Goal: Contribute content

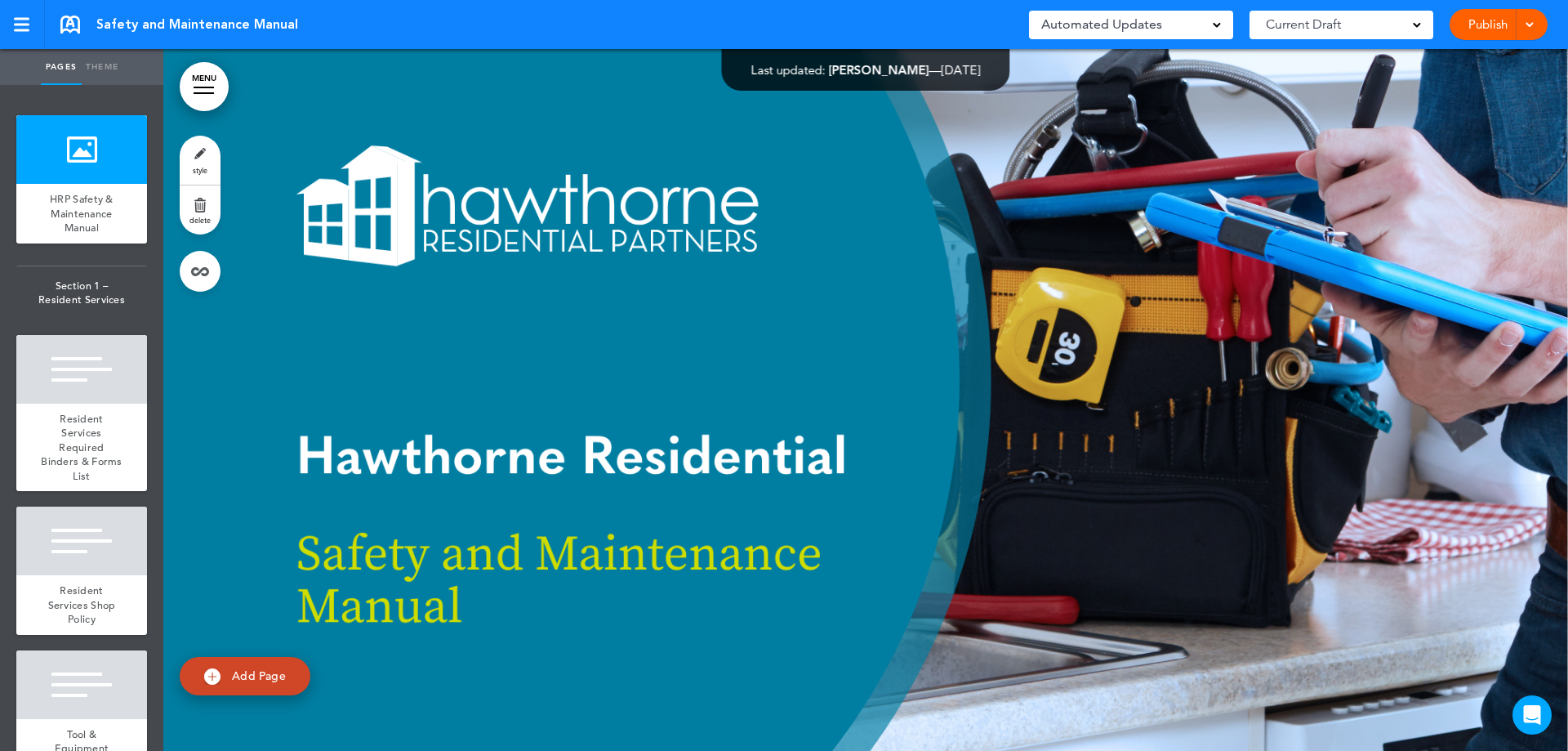
click at [345, 375] on div at bounding box center [865, 399] width 1404 height 702
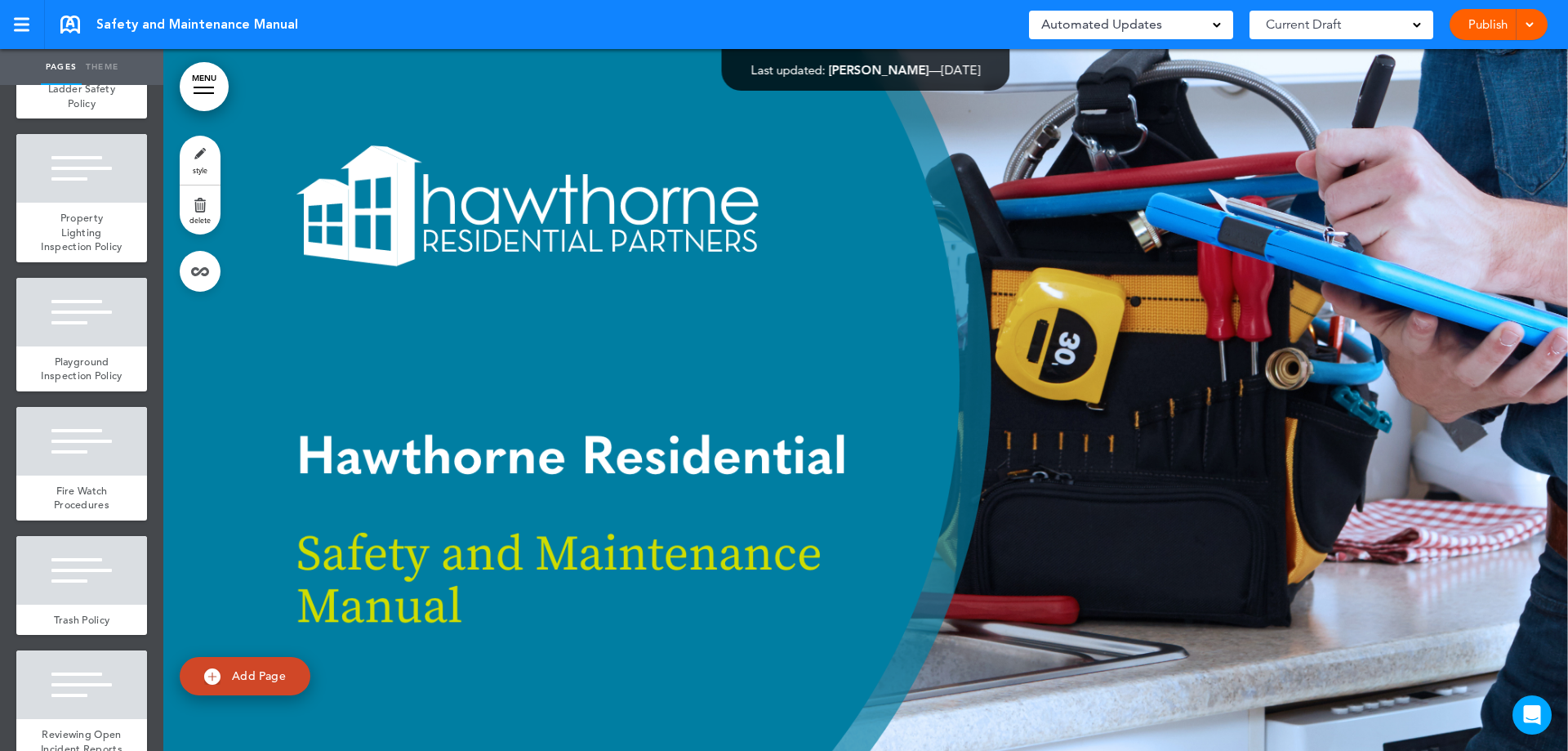
scroll to position [91294, 0]
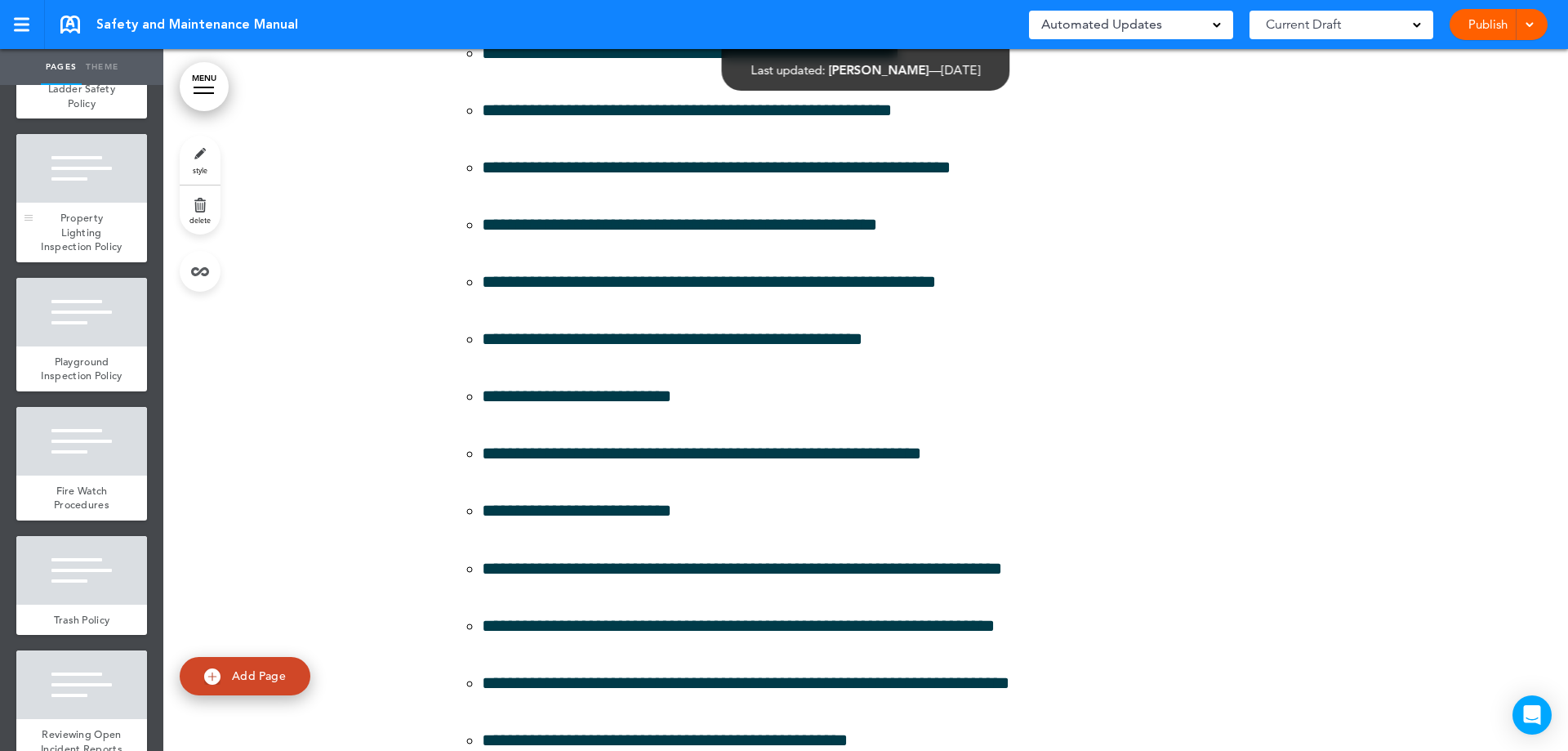
click at [128, 262] on div "Property Lighting Inspection Policy" at bounding box center [82, 232] width 131 height 60
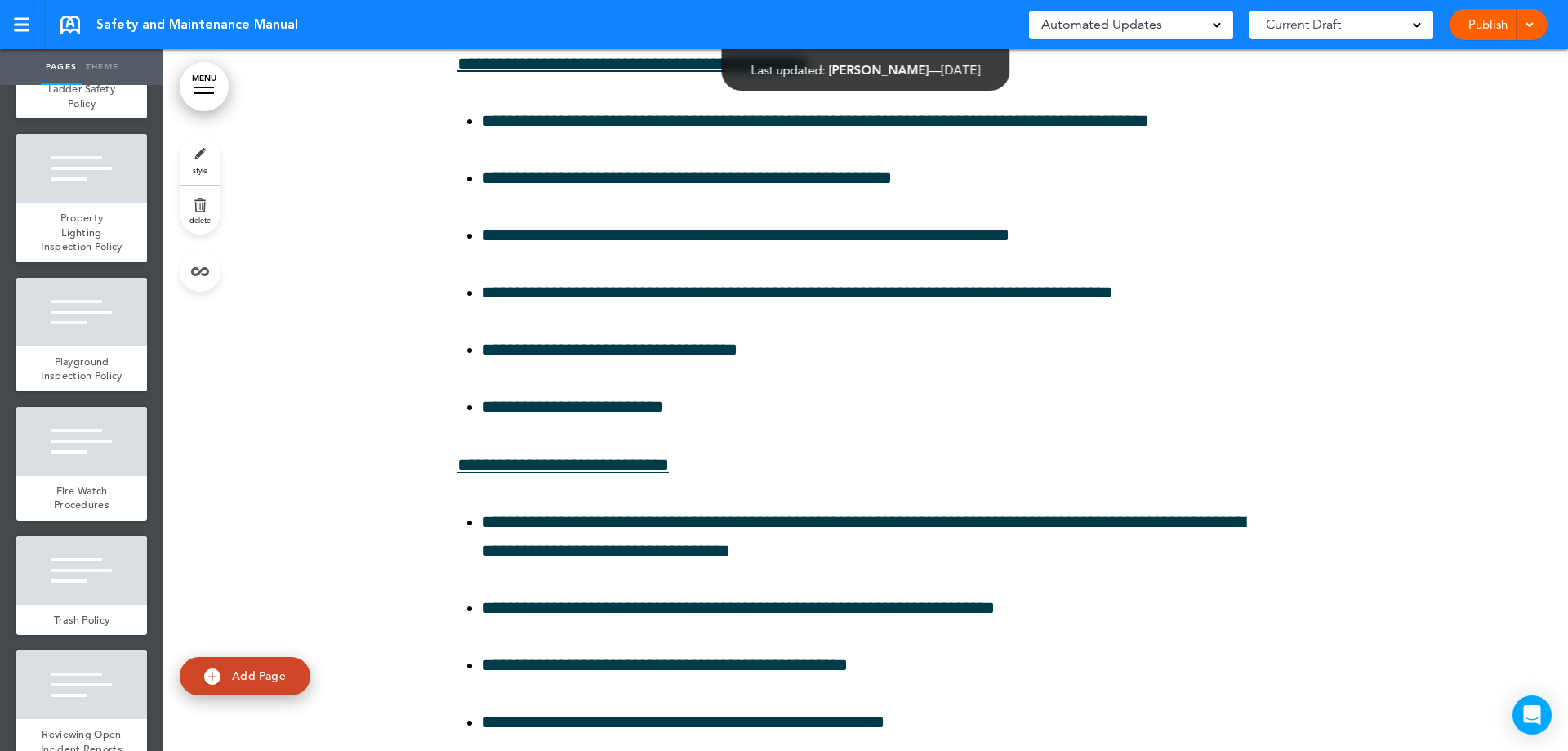
scroll to position [91294, 0]
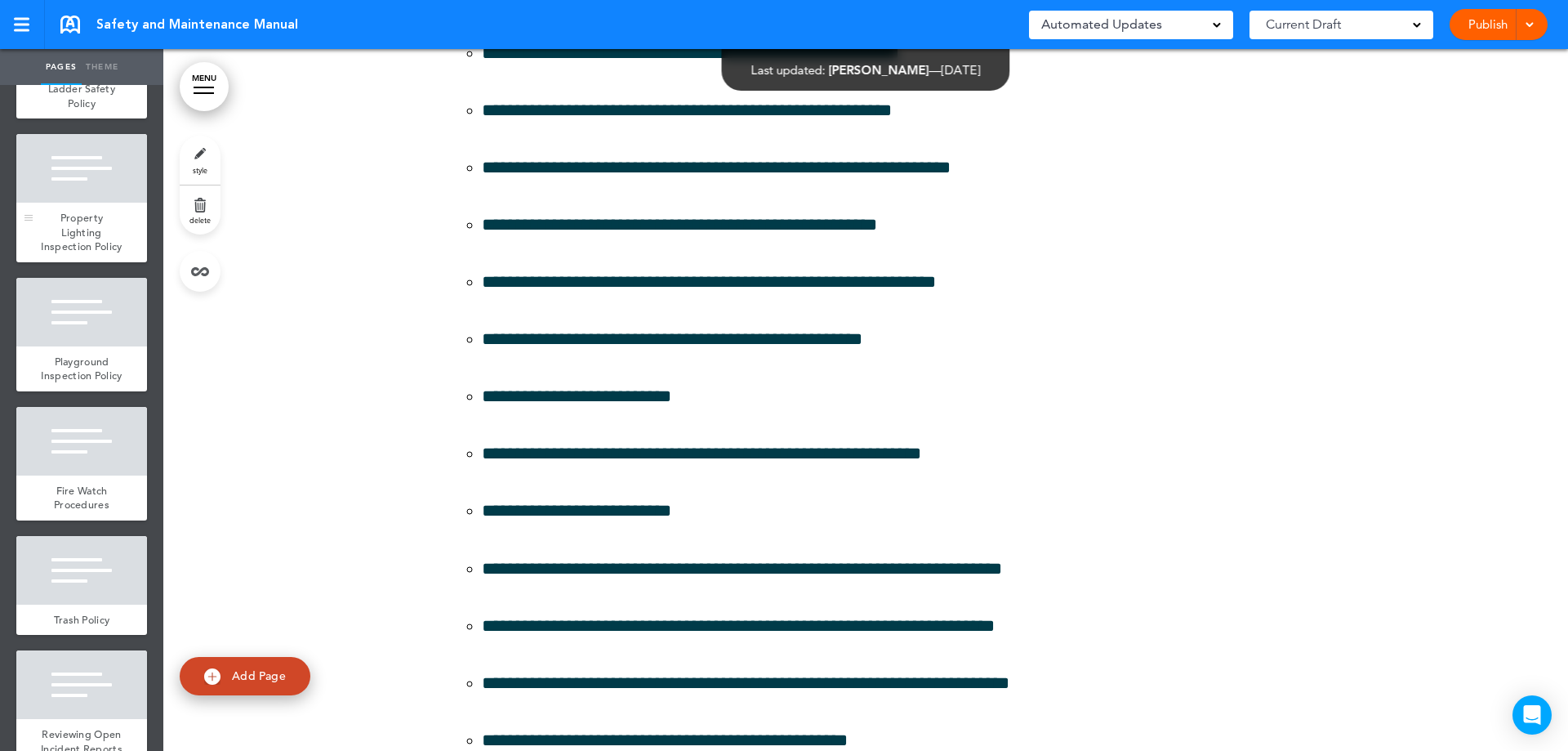
click at [88, 253] on span "Property Lighting Inspection Policy" at bounding box center [81, 232] width 81 height 42
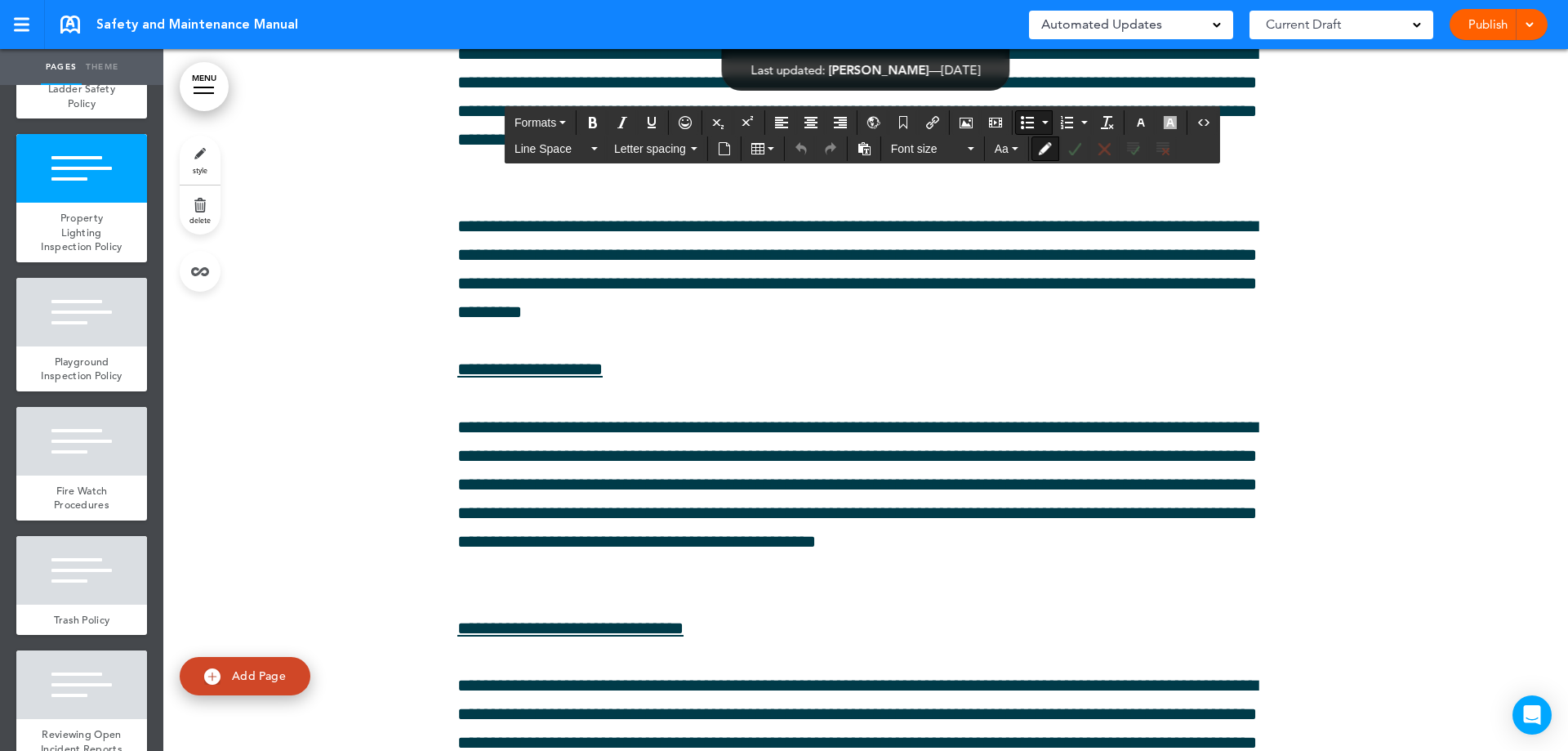
scroll to position [77471, 0]
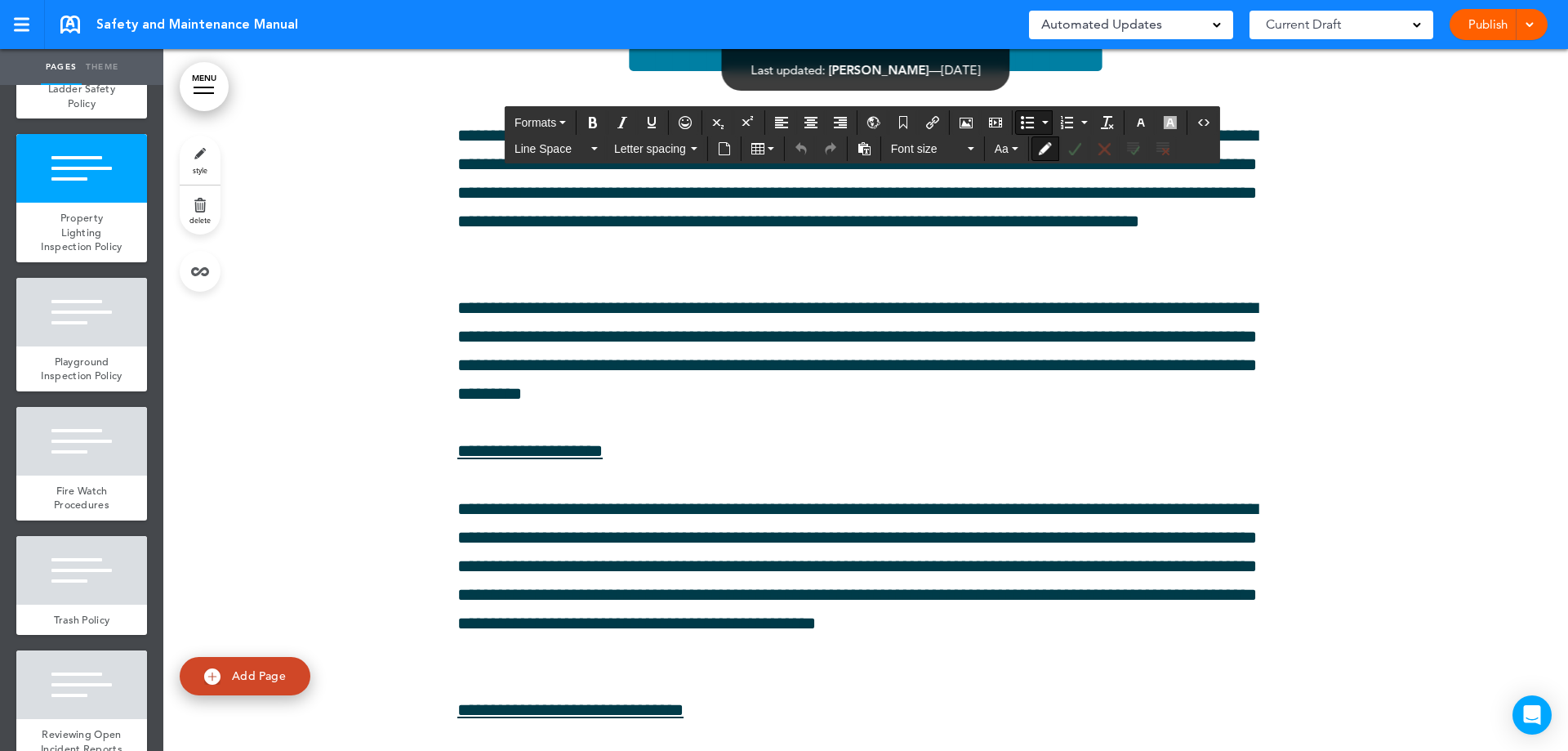
drag, startPoint x: 635, startPoint y: 404, endPoint x: 456, endPoint y: 298, distance: 208.0
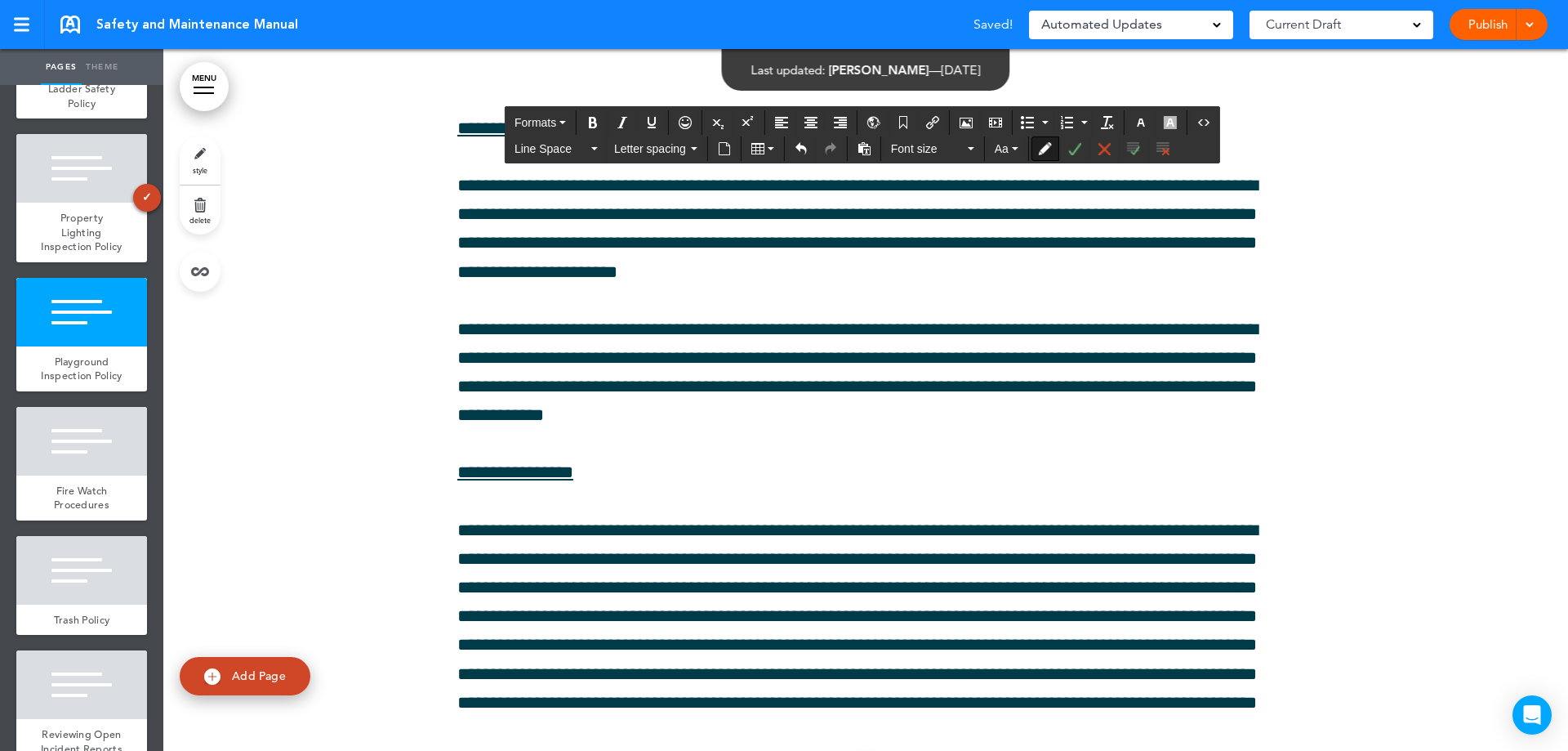
scroll to position [78085, 0]
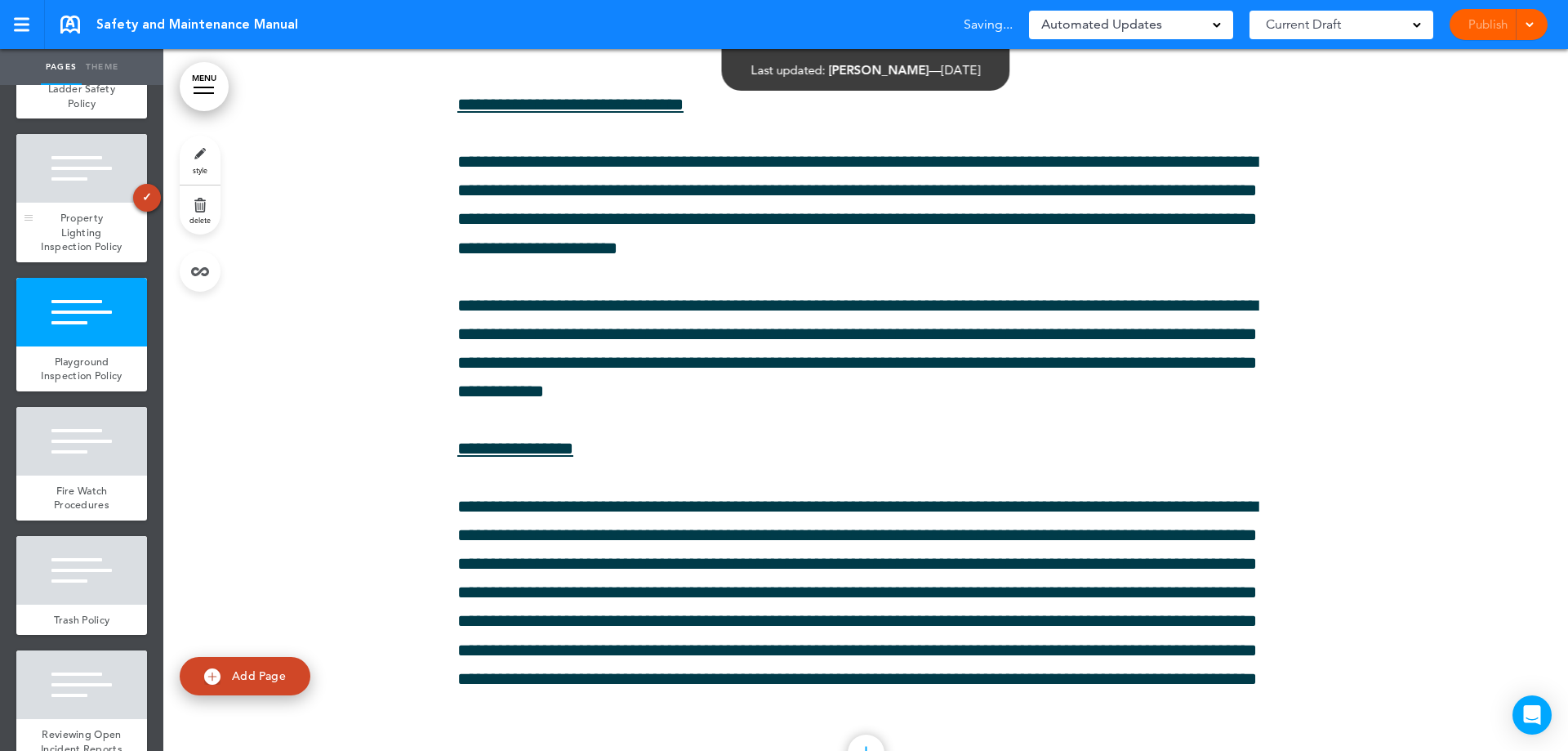
click at [56, 253] on span "Property Lighting Inspection Policy" at bounding box center [81, 232] width 81 height 42
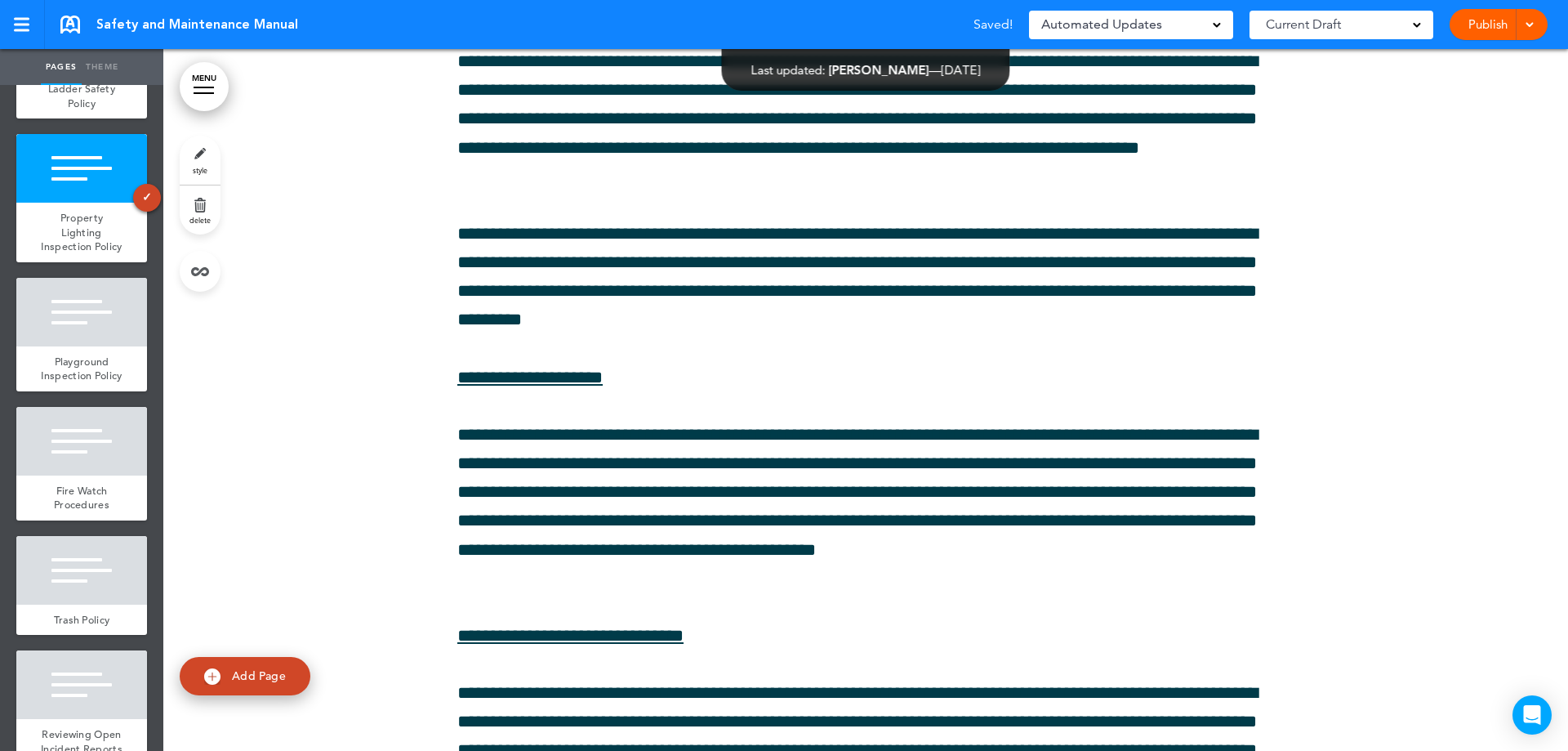
scroll to position [77553, 0]
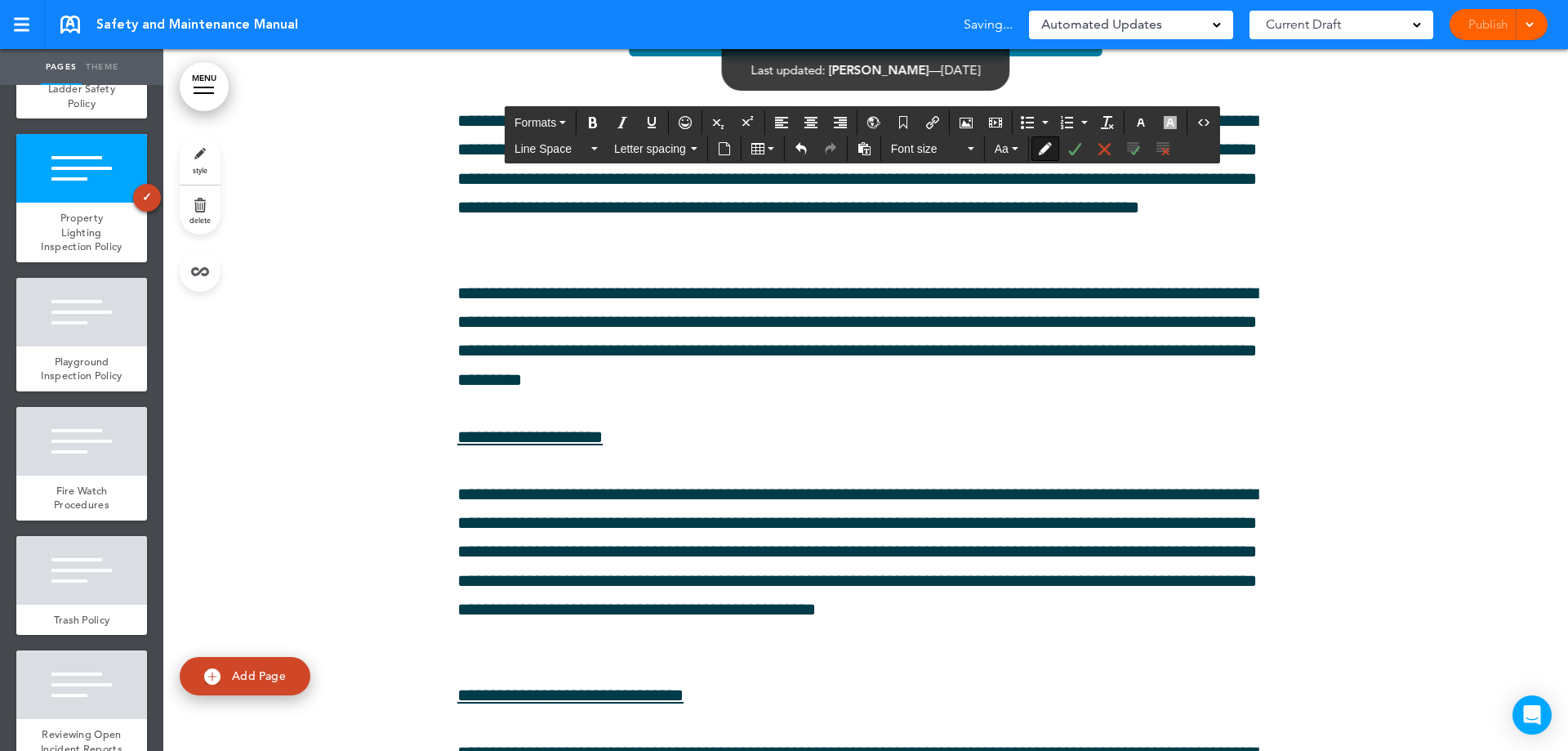
click at [1029, 123] on icon "Bullet list" at bounding box center [1027, 122] width 13 height 13
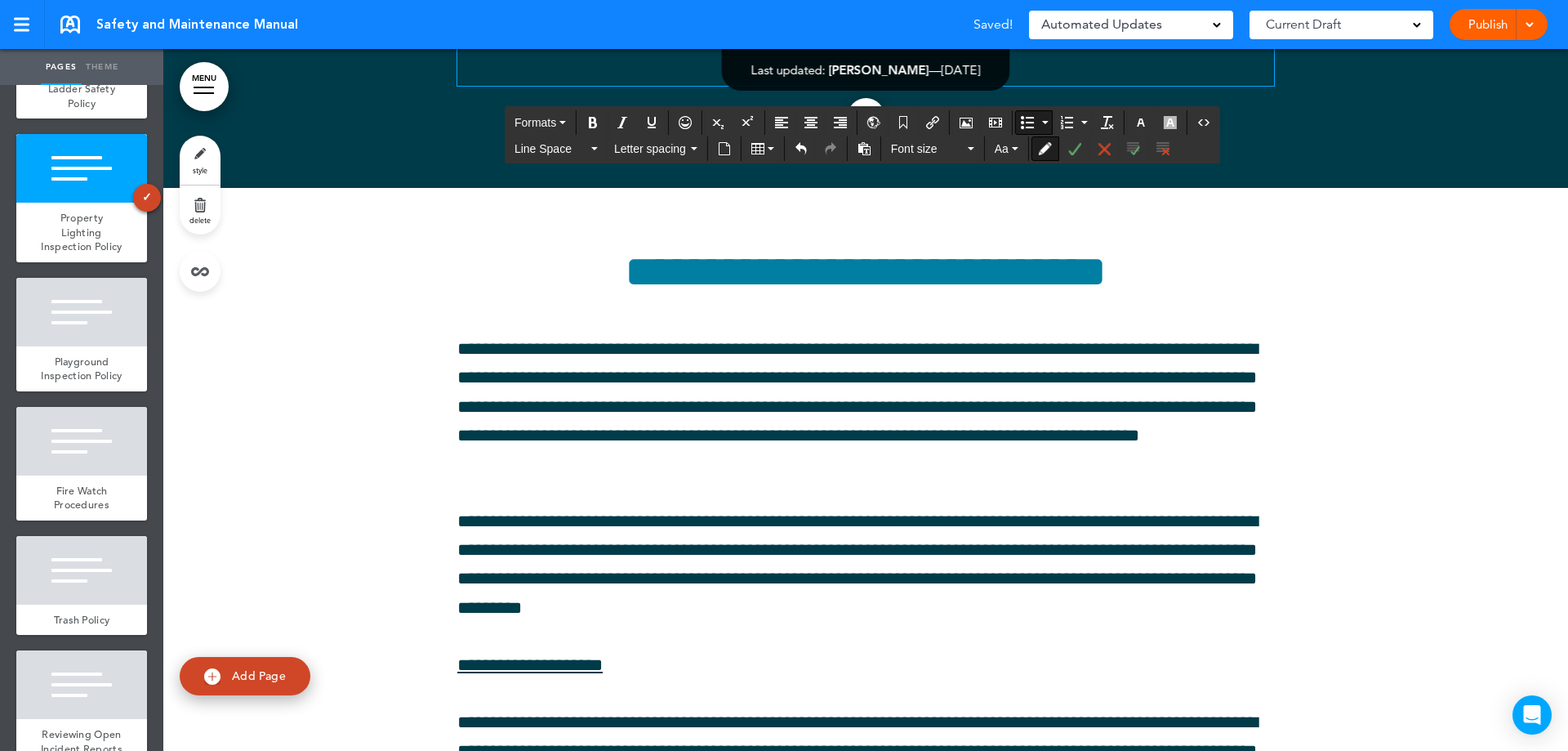
drag, startPoint x: 541, startPoint y: 413, endPoint x: 480, endPoint y: 409, distance: 61.1
drag, startPoint x: 592, startPoint y: 122, endPoint x: 570, endPoint y: 289, distance: 168.4
click at [591, 122] on icon "Bold" at bounding box center [593, 122] width 13 height 13
drag, startPoint x: 550, startPoint y: 615, endPoint x: 483, endPoint y: 608, distance: 67.4
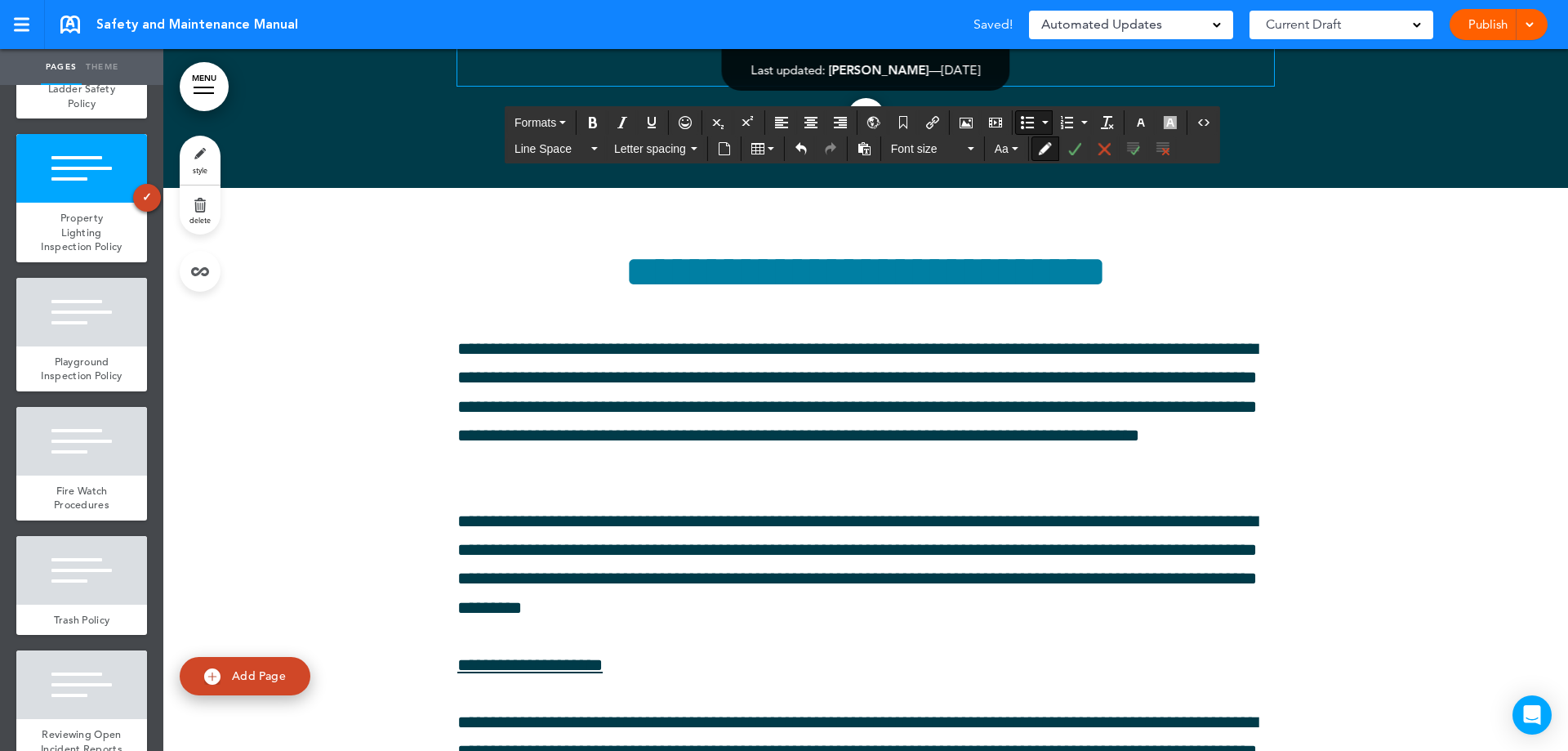
click at [593, 119] on icon "Bold" at bounding box center [593, 122] width 13 height 13
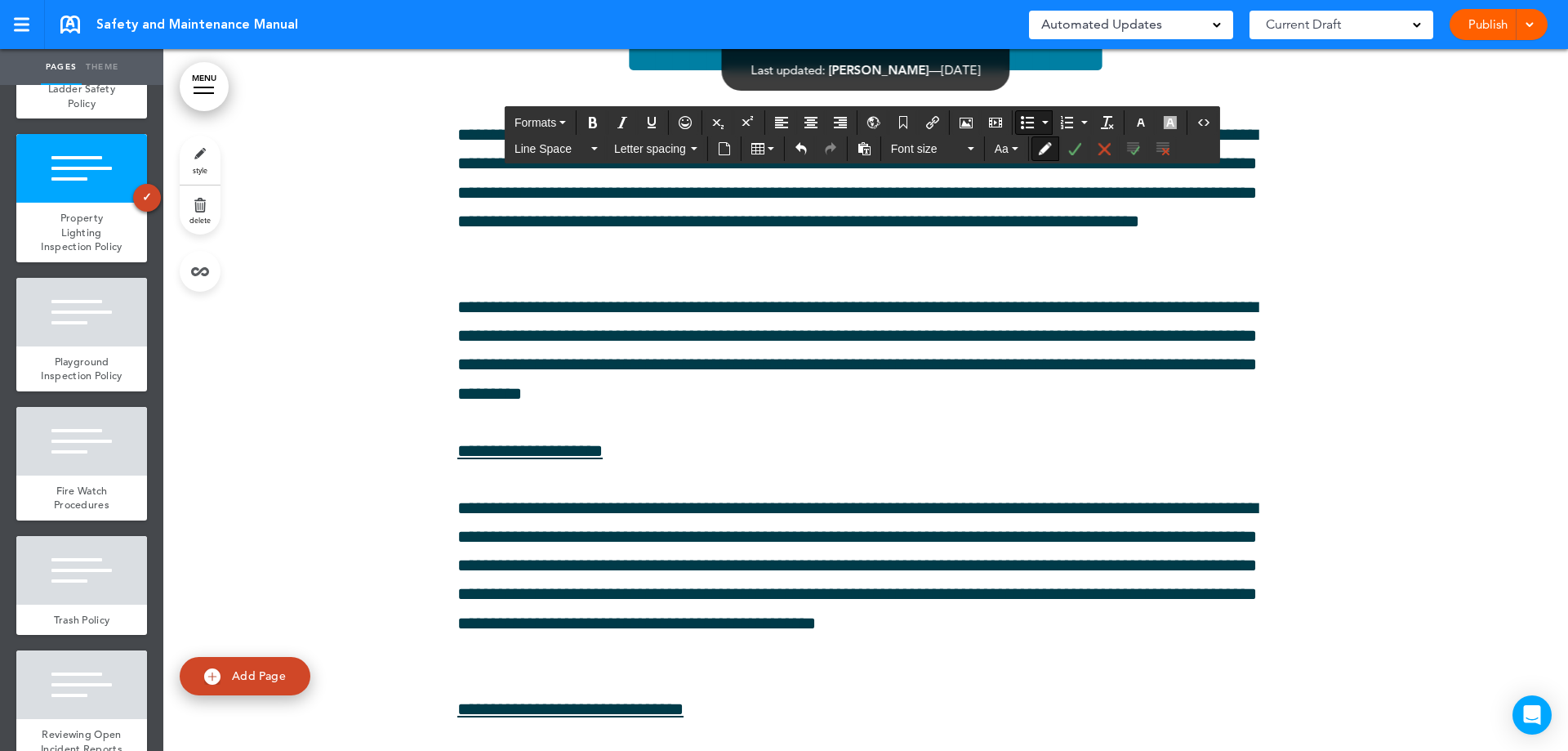
scroll to position [77880, 0]
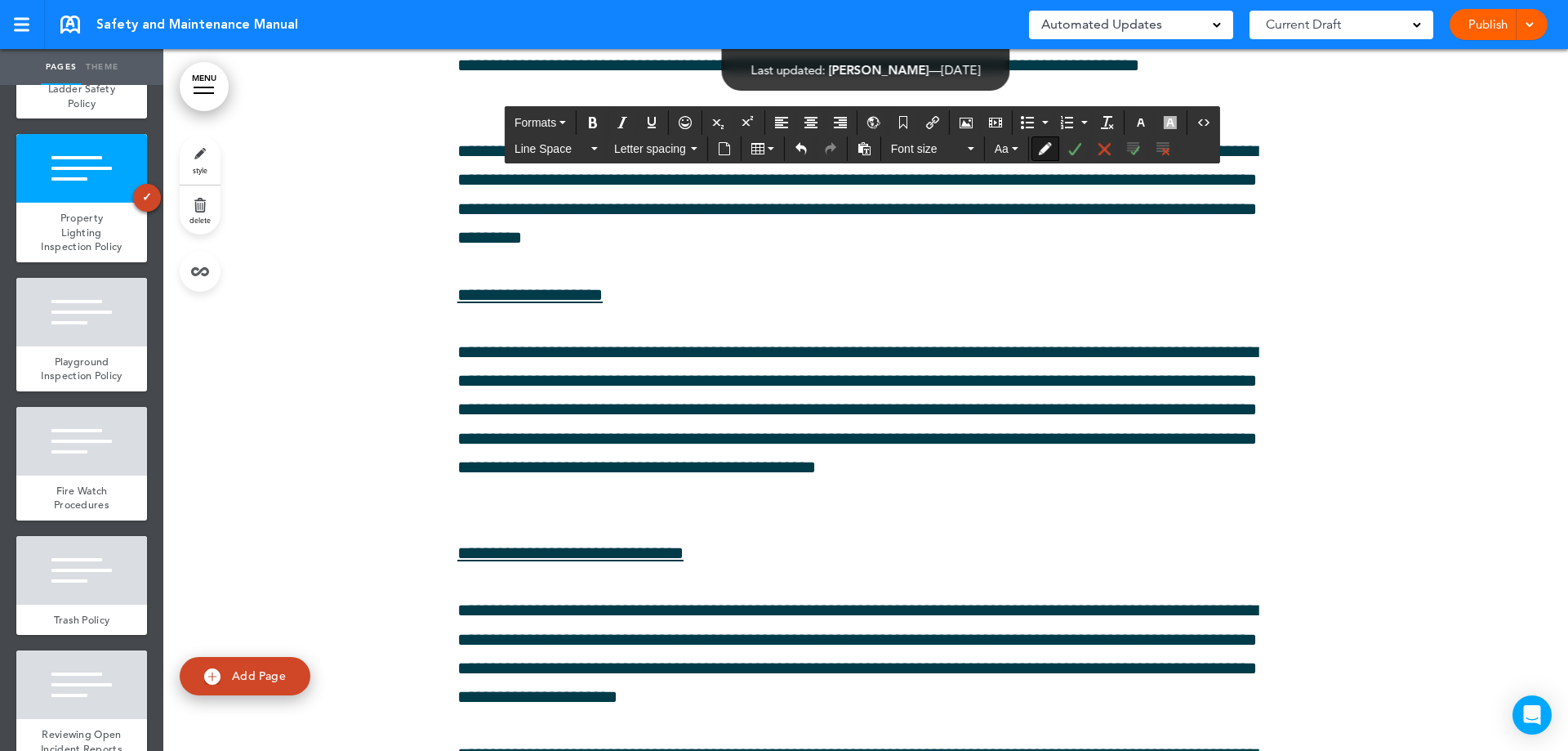
scroll to position [77962, 0]
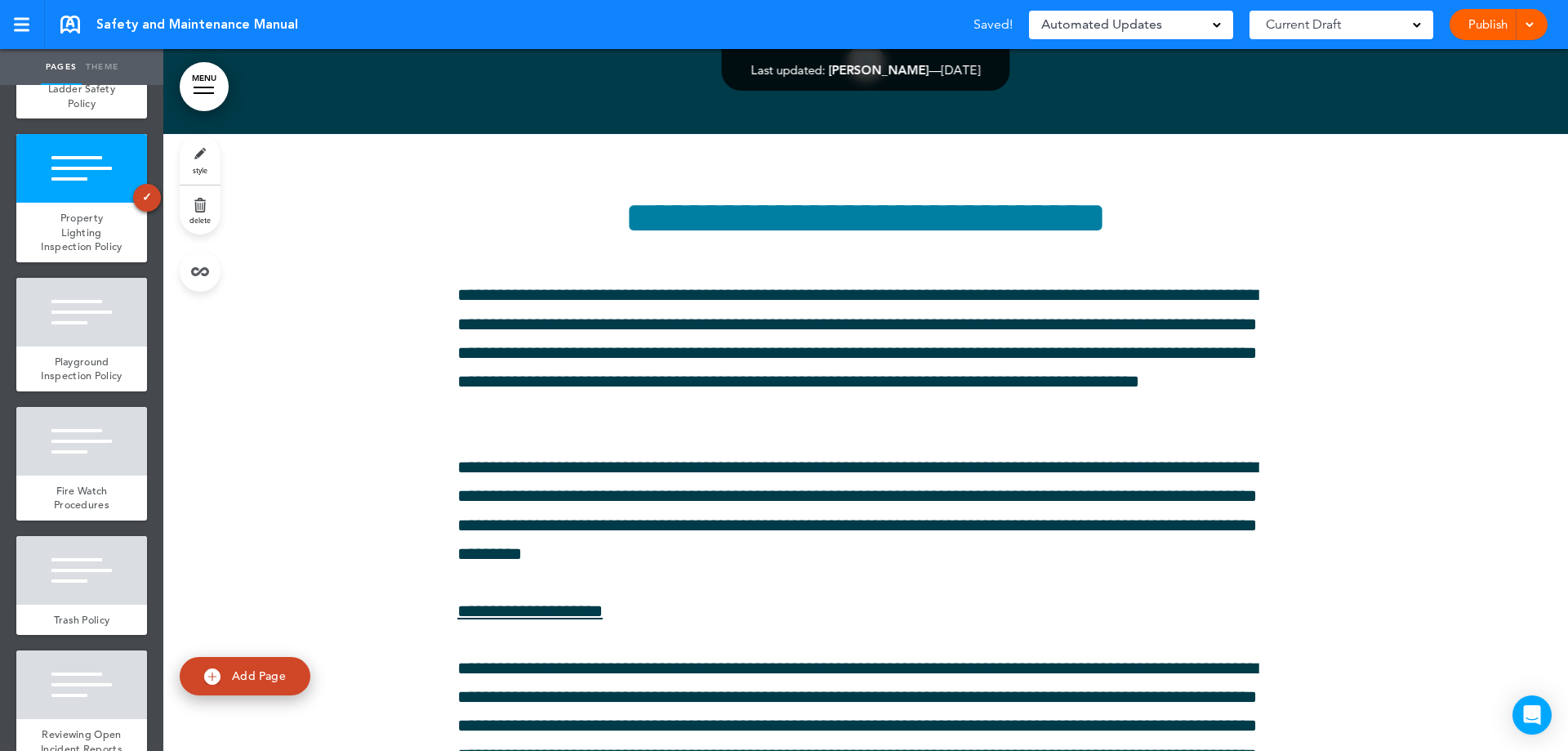
scroll to position [77635, 0]
